Goal: Task Accomplishment & Management: Use online tool/utility

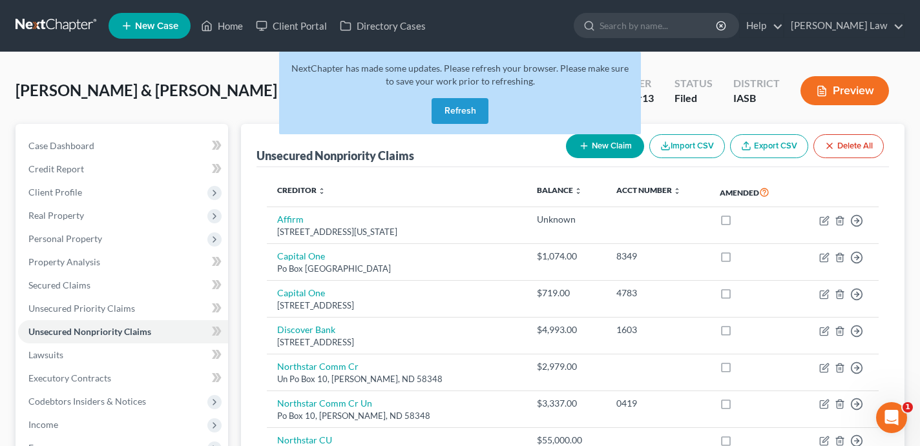
click at [461, 120] on button "Refresh" at bounding box center [459, 111] width 57 height 26
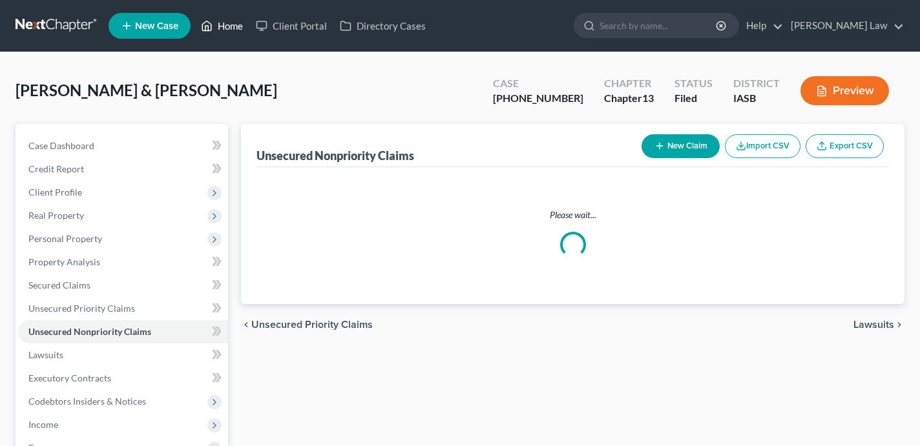
click at [232, 30] on link "Home" at bounding box center [221, 25] width 55 height 23
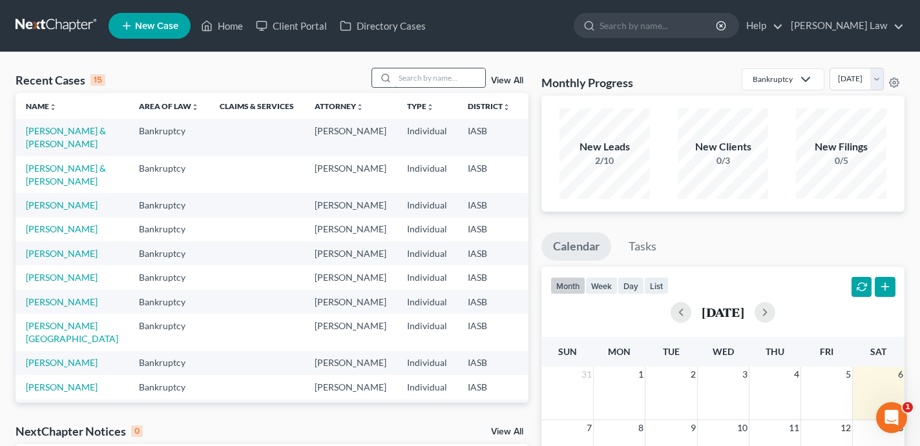
click at [437, 85] on input "search" at bounding box center [440, 77] width 90 height 19
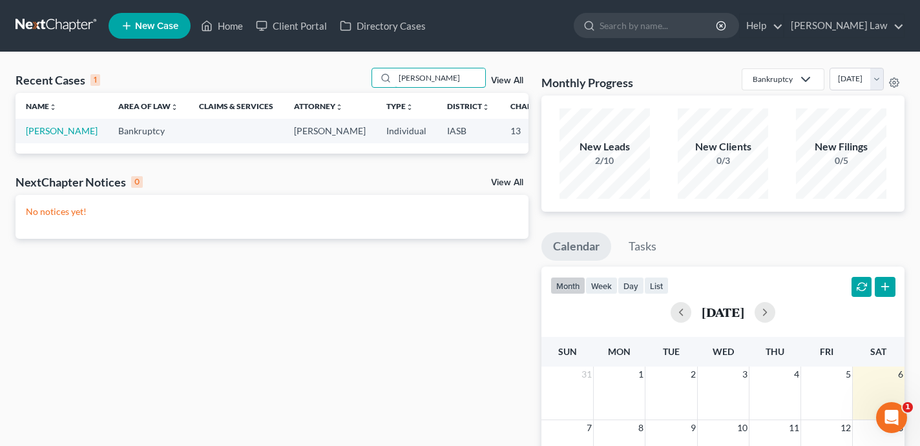
type input "marshall"
click at [50, 143] on td "Marshall, Verna" at bounding box center [62, 131] width 92 height 24
click at [47, 136] on link "Marshall, Verna" at bounding box center [62, 130] width 72 height 11
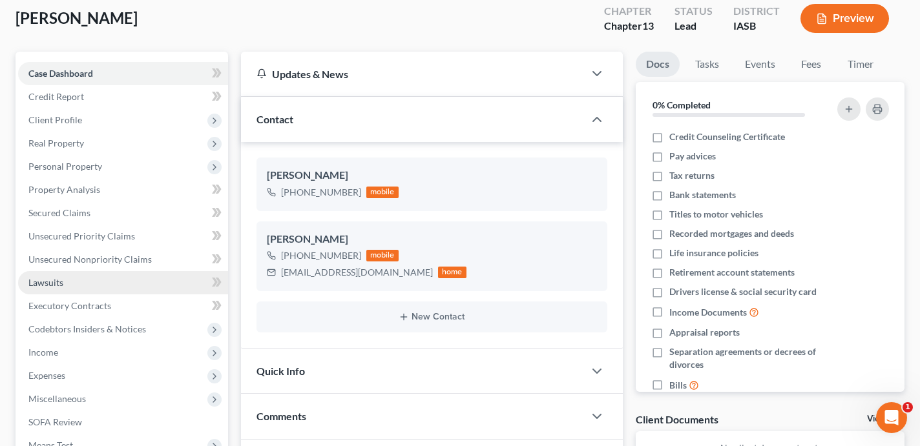
scroll to position [88, 0]
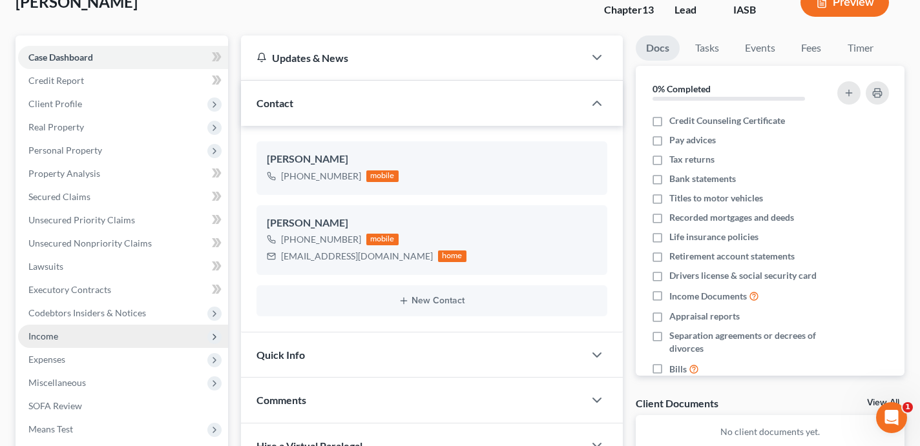
click at [132, 337] on span "Income" at bounding box center [123, 336] width 210 height 23
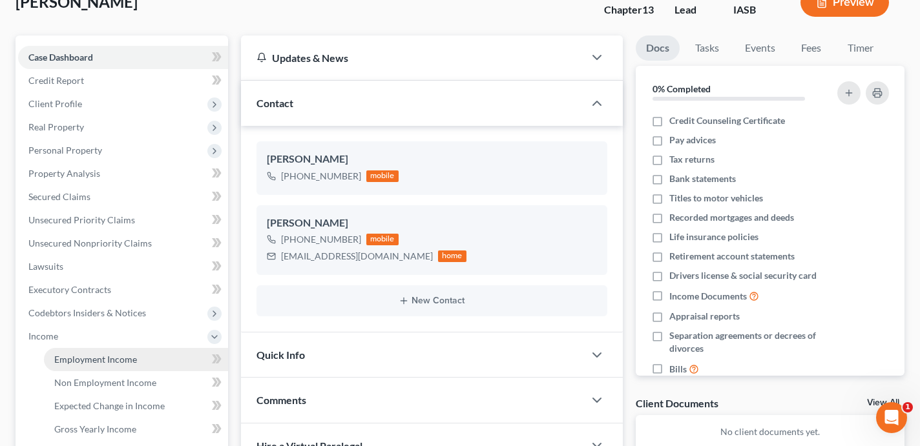
click at [132, 355] on span "Employment Income" at bounding box center [95, 359] width 83 height 11
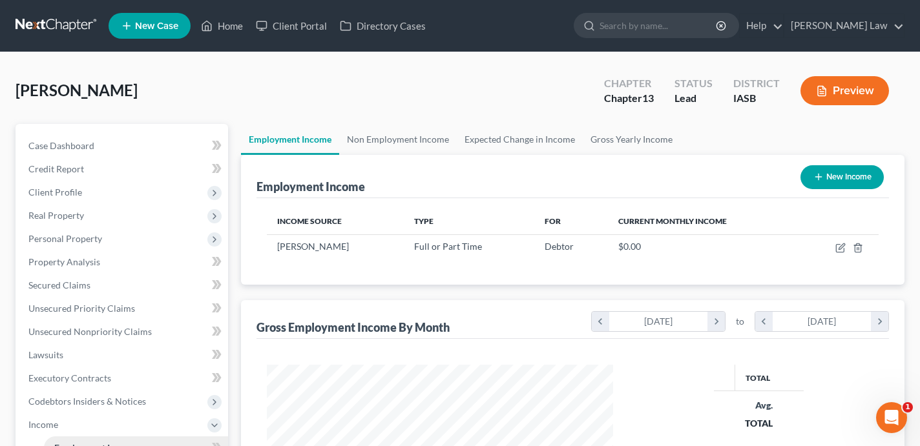
scroll to position [231, 371]
